Goal: Task Accomplishment & Management: Manage account settings

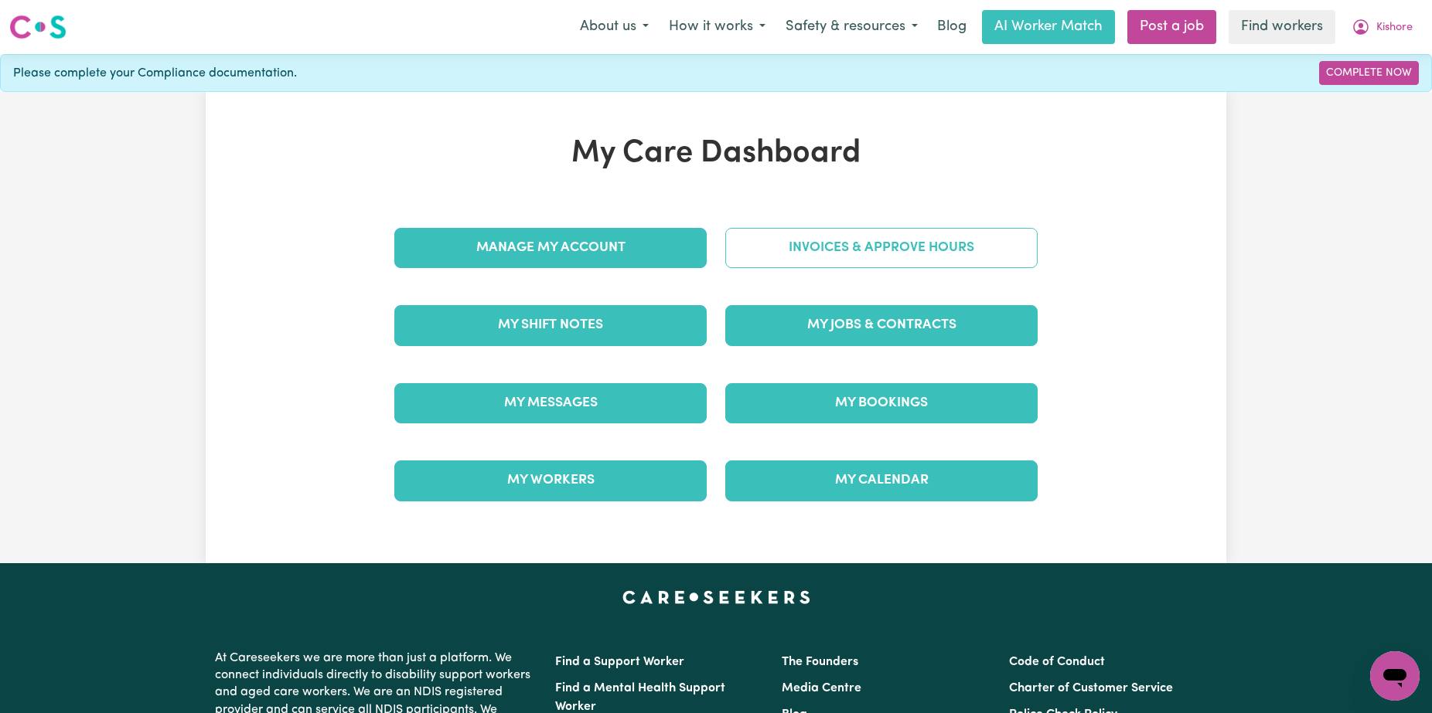
click at [829, 247] on link "Invoices & Approve Hours" at bounding box center [881, 248] width 312 height 40
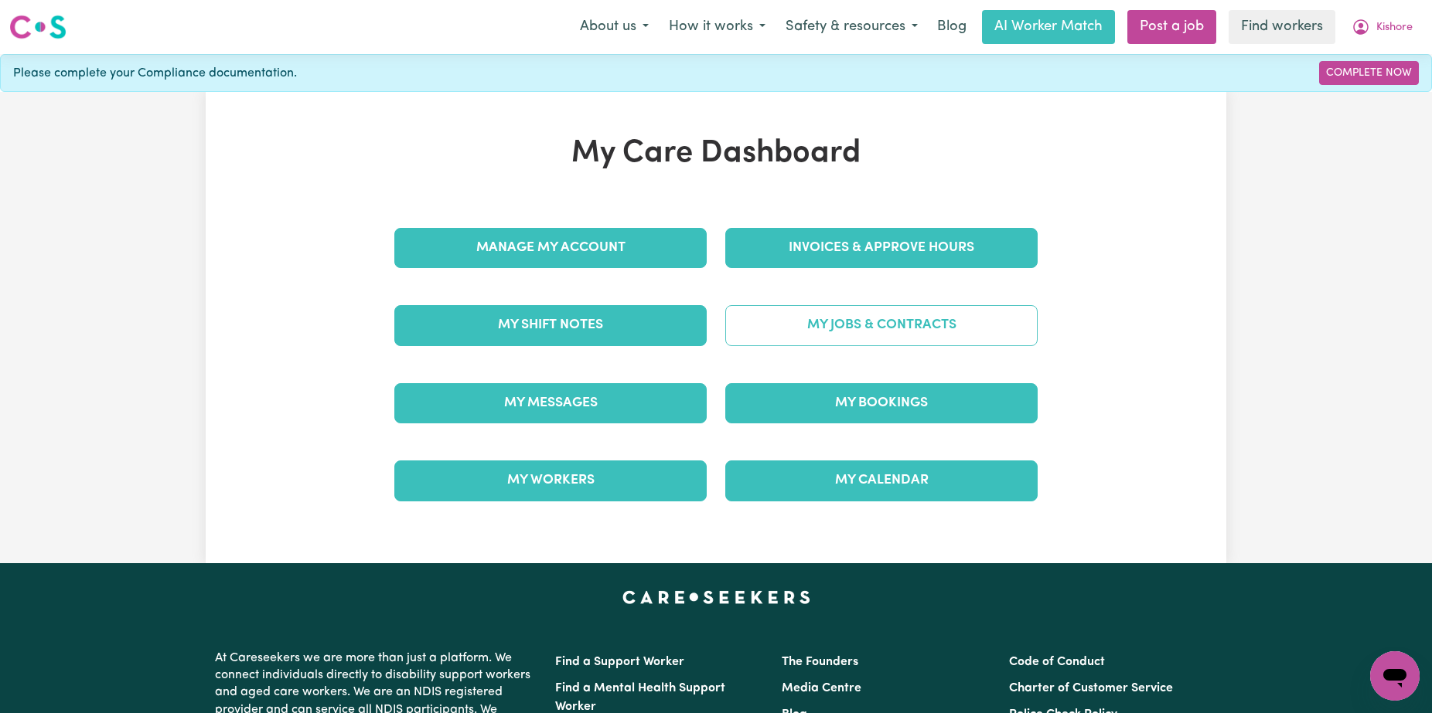
click at [855, 325] on link "My Jobs & Contracts" at bounding box center [881, 325] width 312 height 40
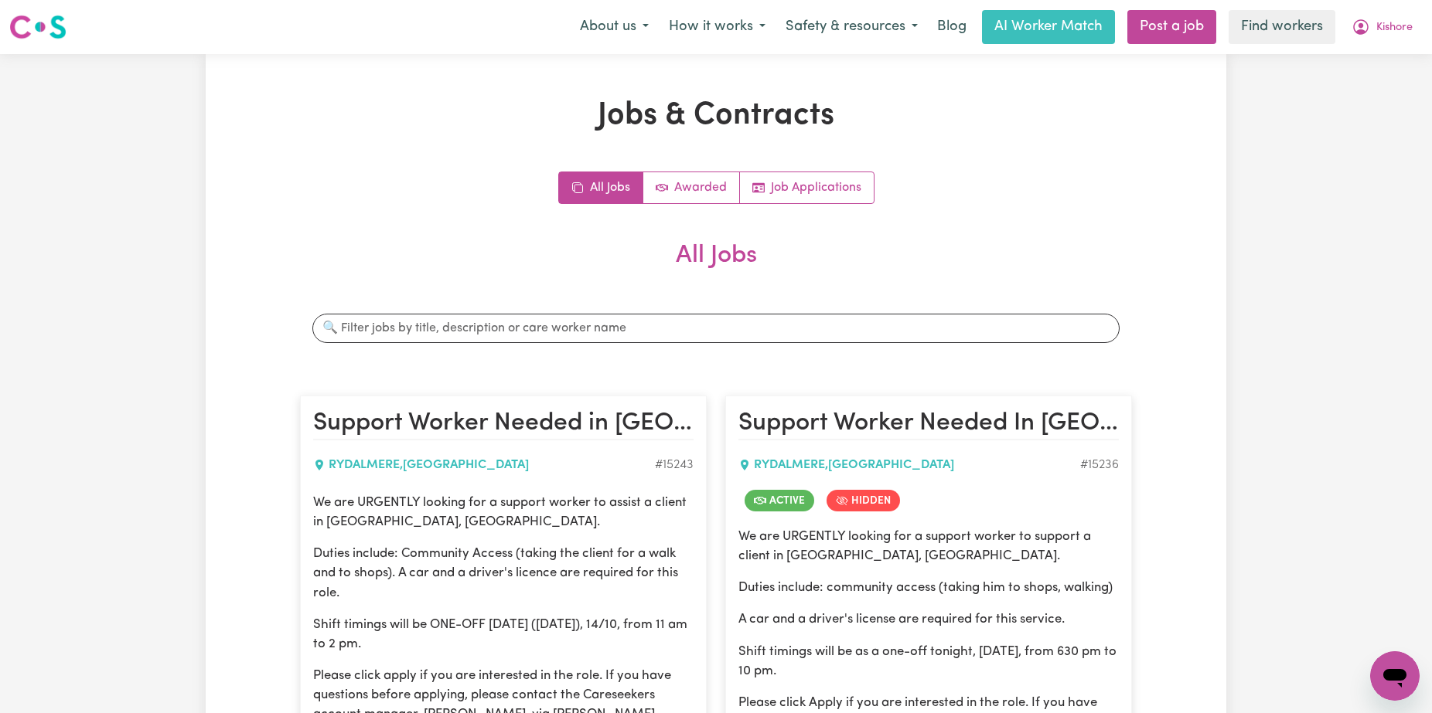
scroll to position [584, 0]
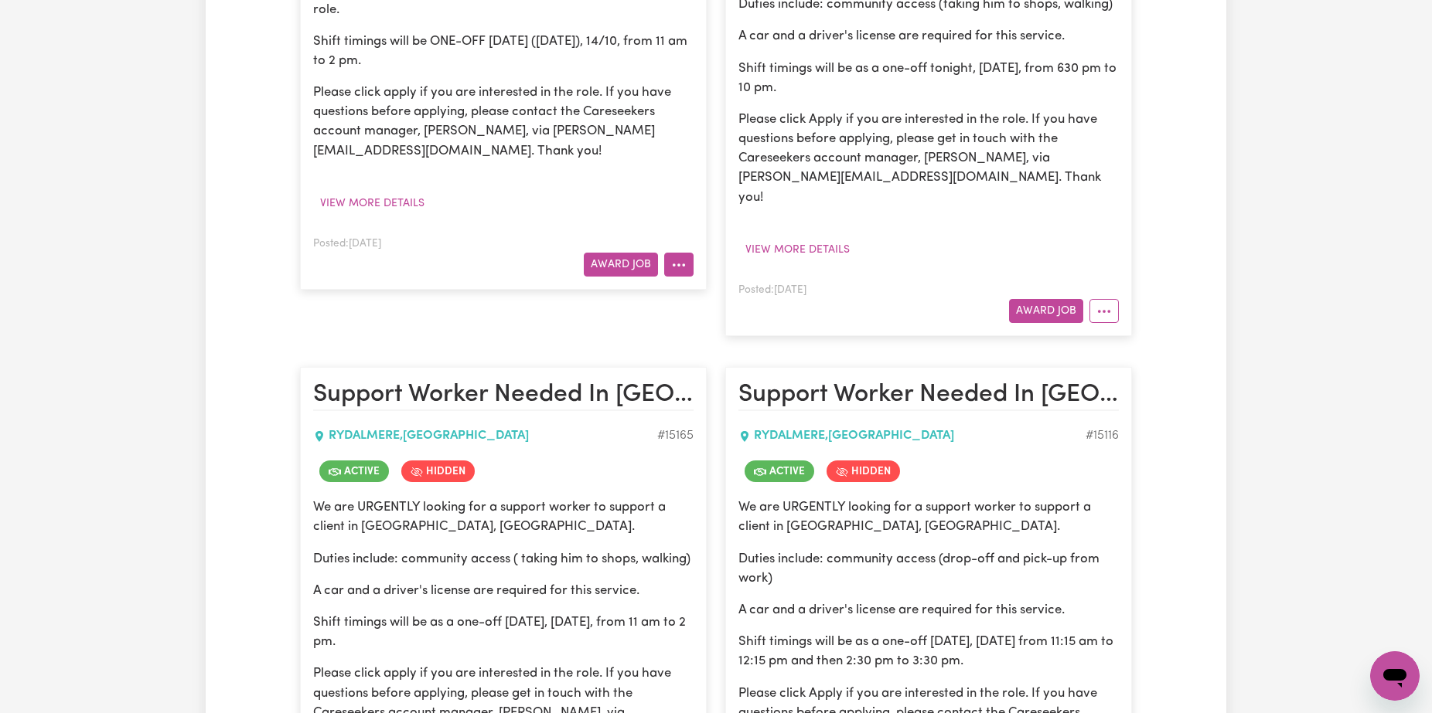
click at [671, 264] on icon "More options" at bounding box center [678, 264] width 15 height 15
click at [1117, 299] on button "More options" at bounding box center [1103, 311] width 29 height 24
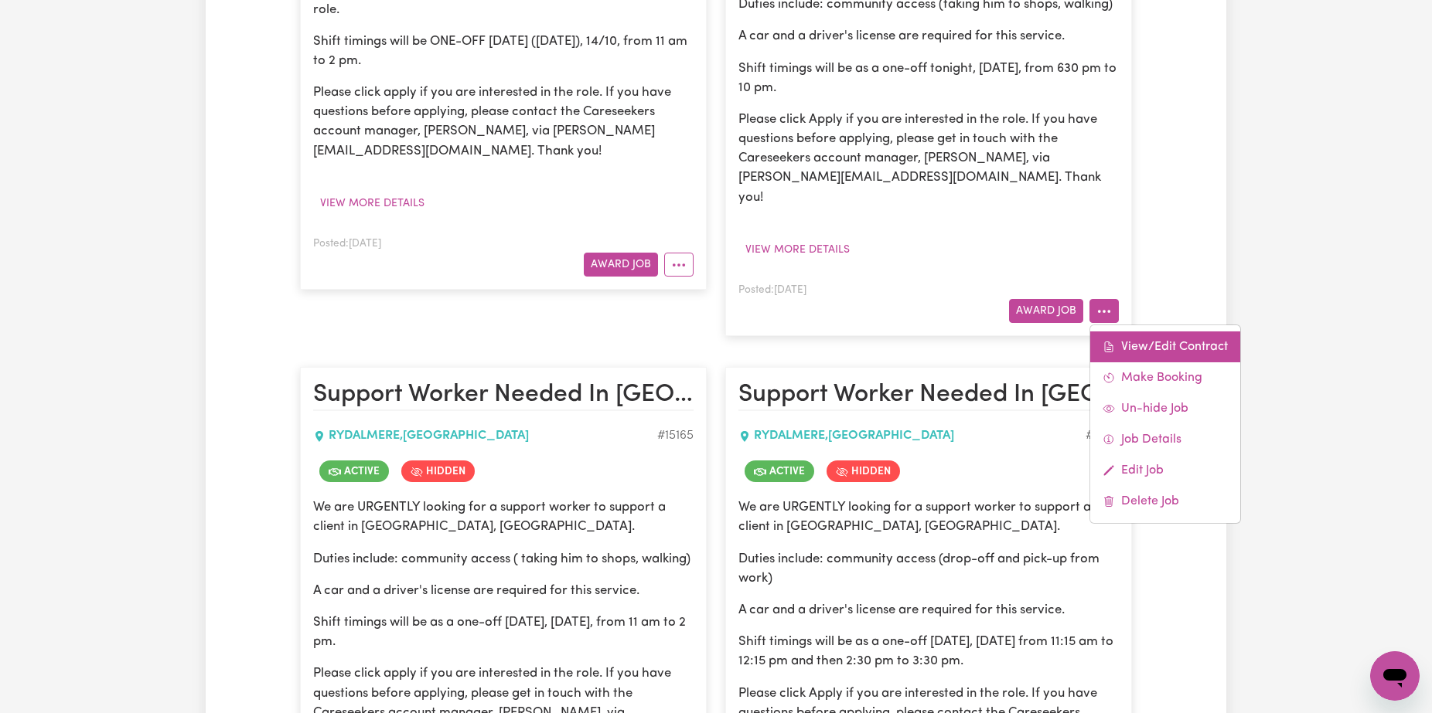
click at [1128, 332] on link "View/Edit Contract" at bounding box center [1165, 347] width 150 height 31
select select "WEEKDAY_DAYTIME"
select select "COMMUNITY_ACCESS"
select select "ONE"
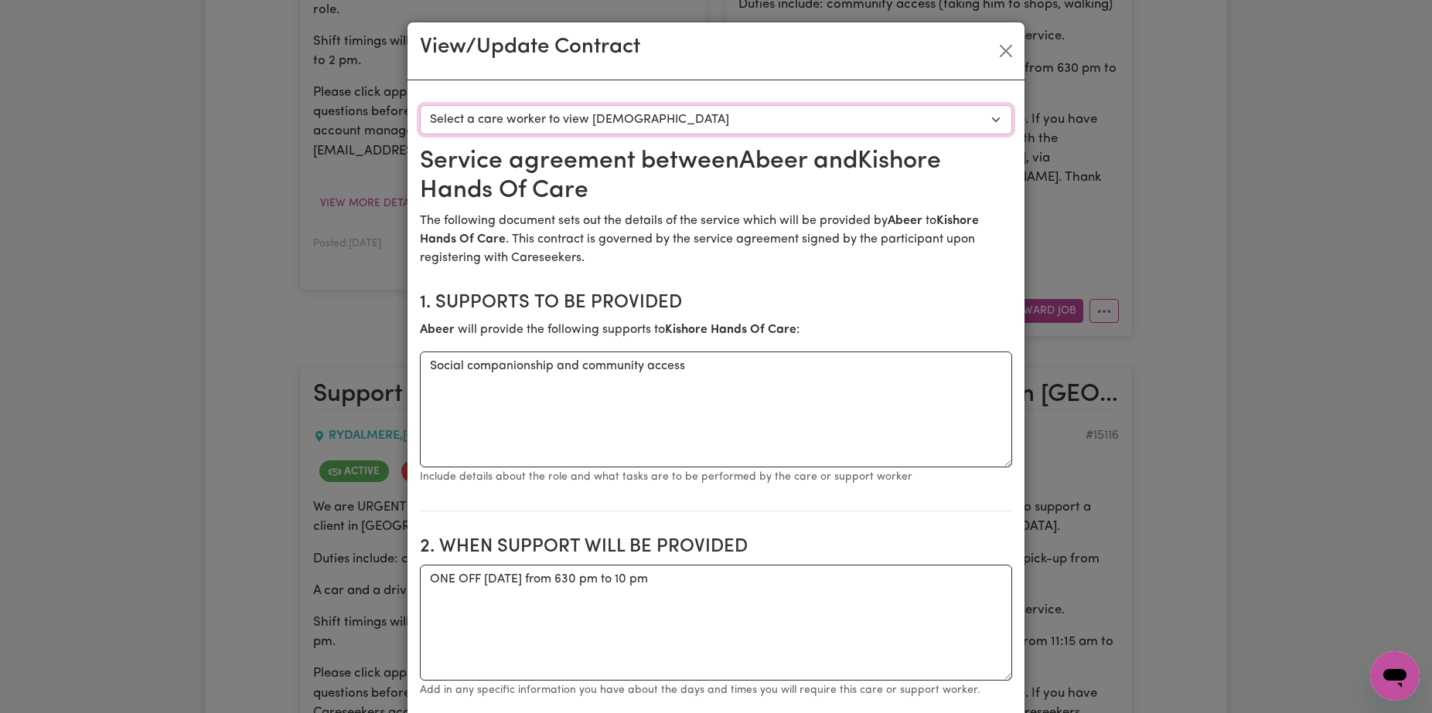
click at [805, 121] on select "Select a care worker to view [DEMOGRAPHIC_DATA] #10681 - [PERSON_NAME] (contrac…" at bounding box center [716, 119] width 592 height 29
select select "10293"
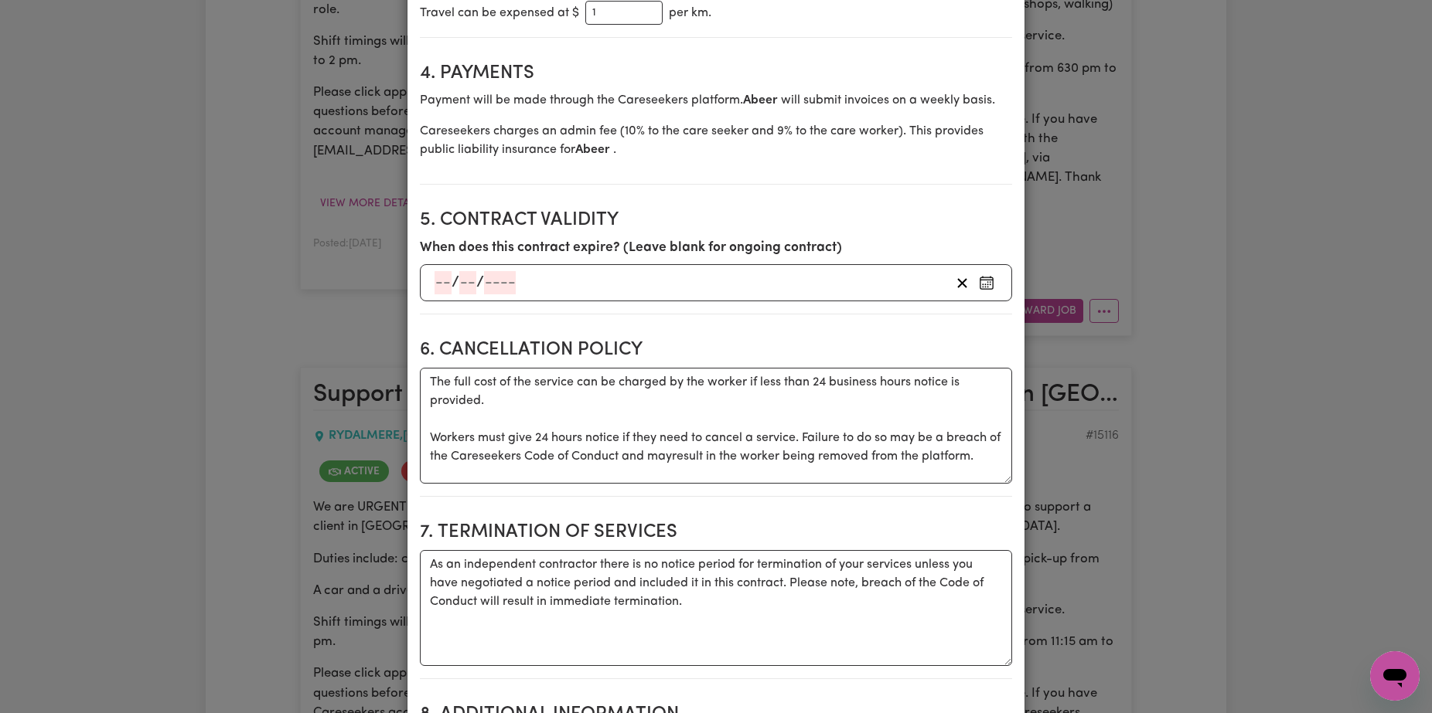
scroll to position [1010, 0]
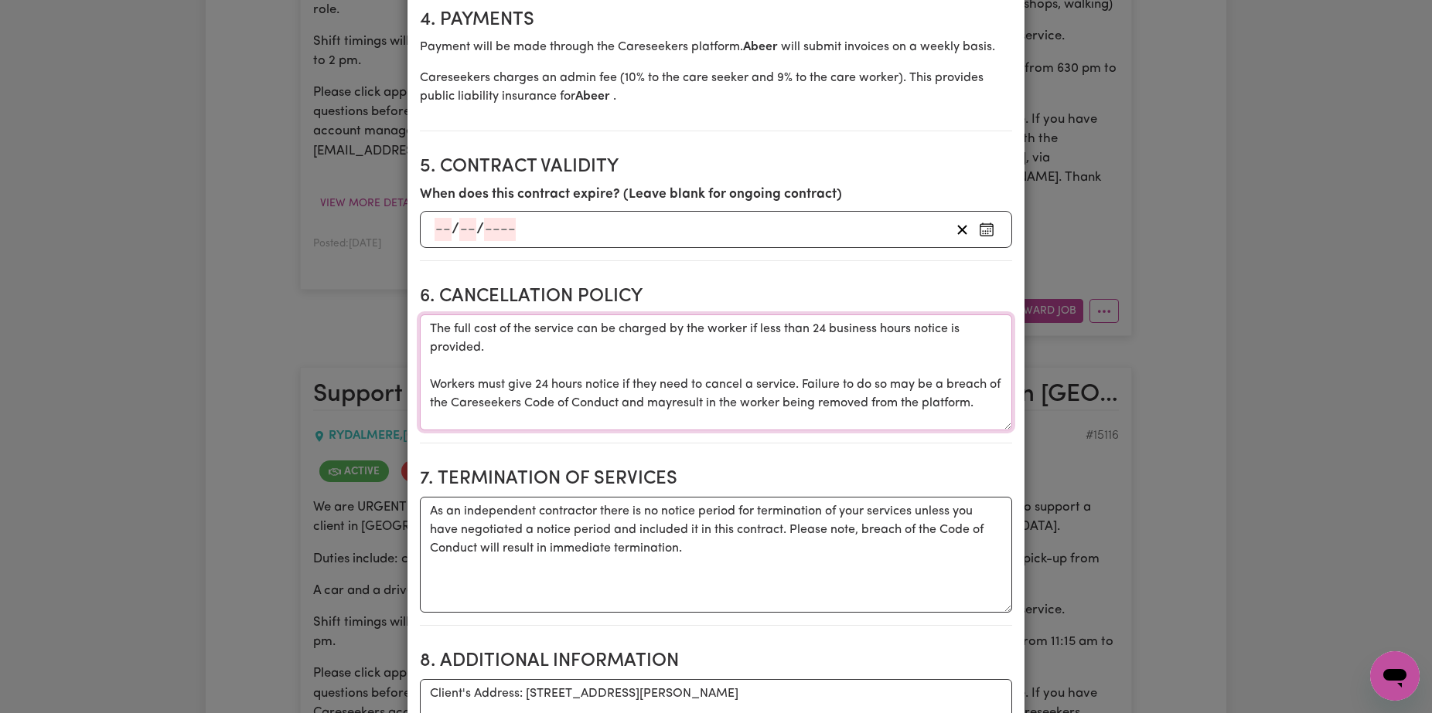
drag, startPoint x: 430, startPoint y: 329, endPoint x: 1013, endPoint y: 452, distance: 596.6
click at [1013, 452] on div "Select a contract to view Select a care worker to view [DEMOGRAPHIC_DATA] #1068…" at bounding box center [715, 379] width 617 height 2617
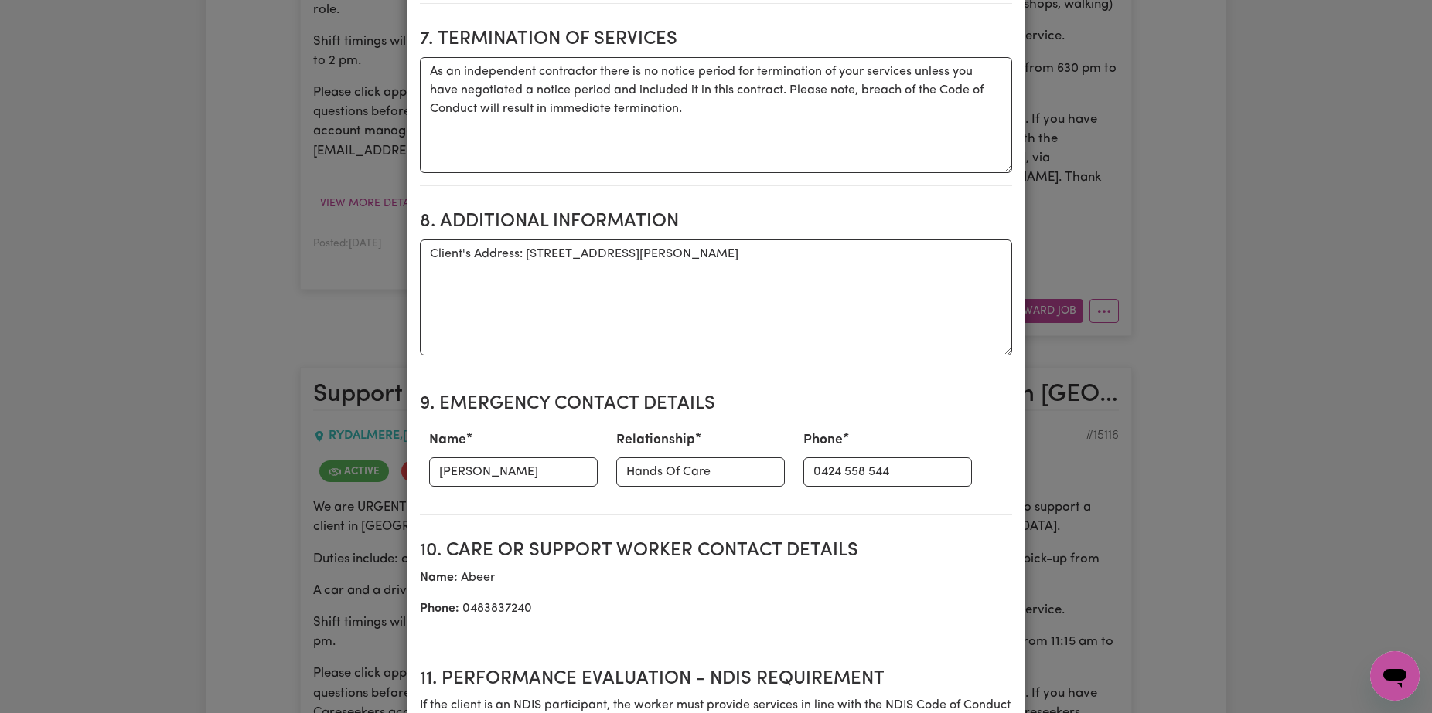
scroll to position [1455, 0]
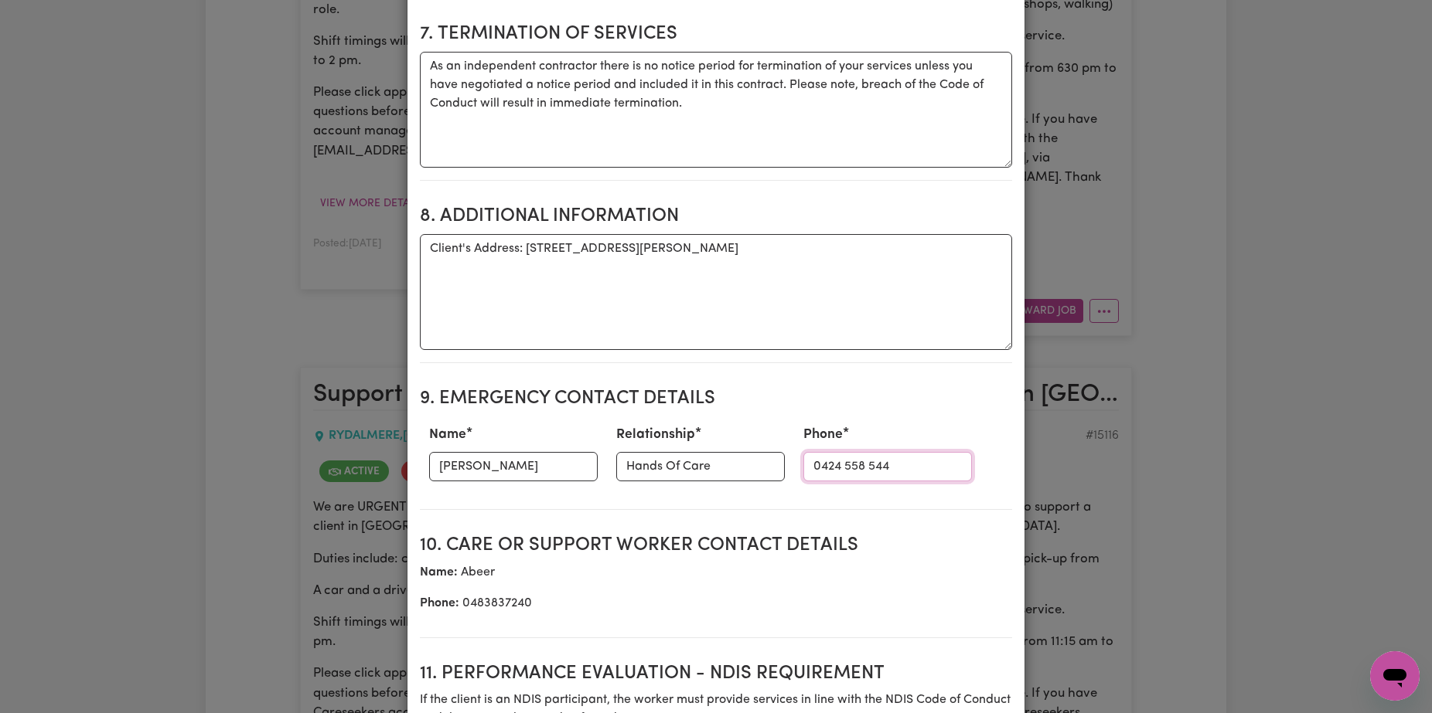
click at [888, 454] on input "0424 558 544" at bounding box center [887, 466] width 169 height 29
drag, startPoint x: 887, startPoint y: 465, endPoint x: 689, endPoint y: 463, distance: 197.9
click at [689, 463] on div "Name [PERSON_NAME] Relationship Hands Of Care Phone [PHONE_NUMBER]" at bounding box center [716, 453] width 592 height 68
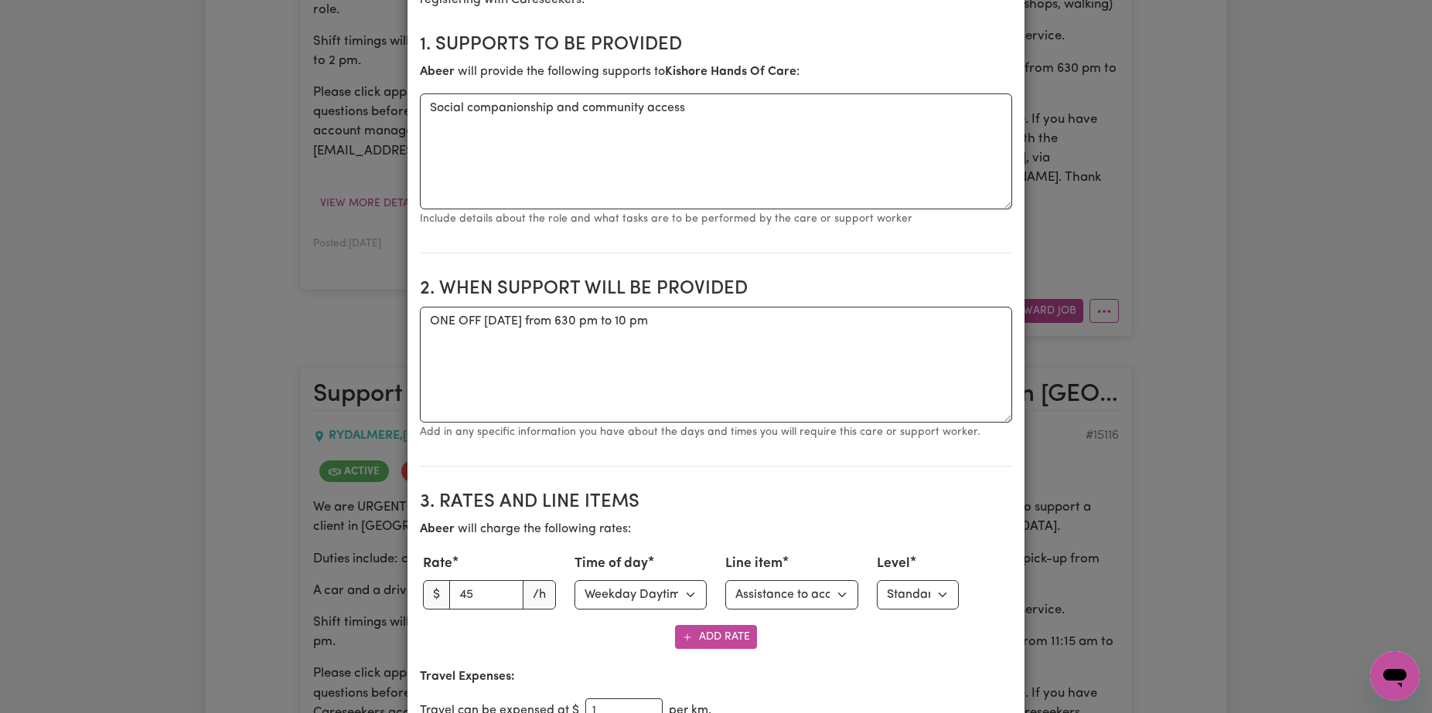
scroll to position [0, 0]
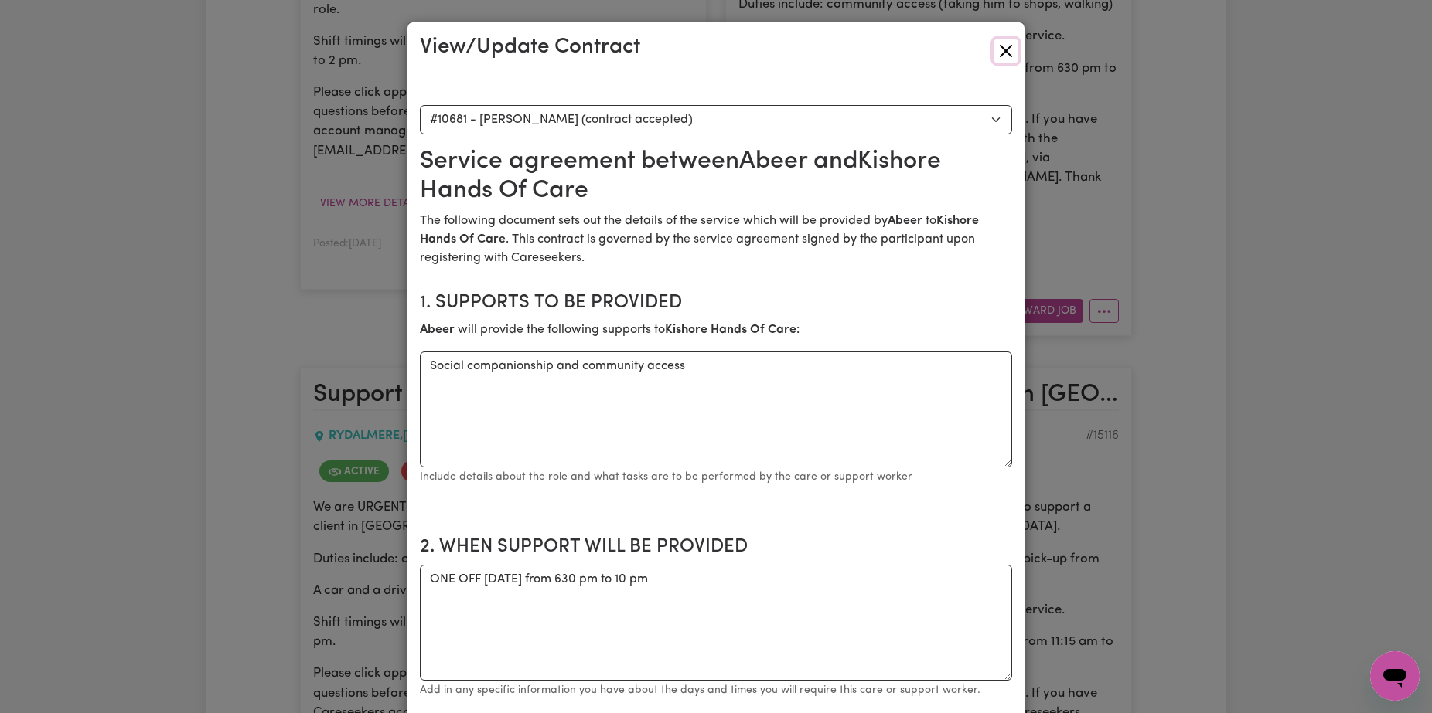
click at [1003, 46] on button "Close" at bounding box center [1005, 51] width 25 height 25
